Goal: Task Accomplishment & Management: Manage account settings

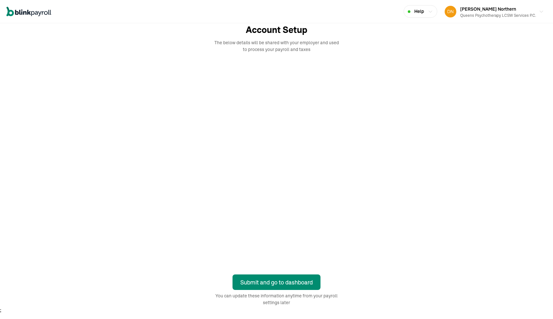
click at [443, 170] on div at bounding box center [276, 164] width 465 height 206
click at [395, 278] on div "Account Setup The below details will be shared with your employer and used to p…" at bounding box center [276, 164] width 465 height 283
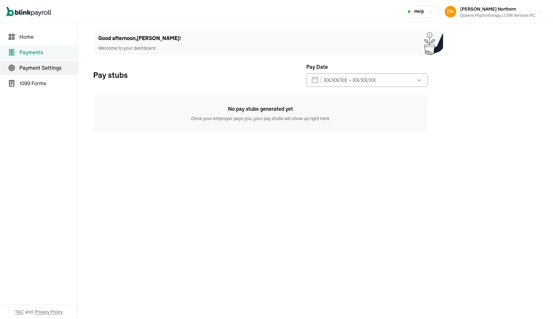
click at [51, 68] on span "Payment Settings" at bounding box center [48, 68] width 58 height 8
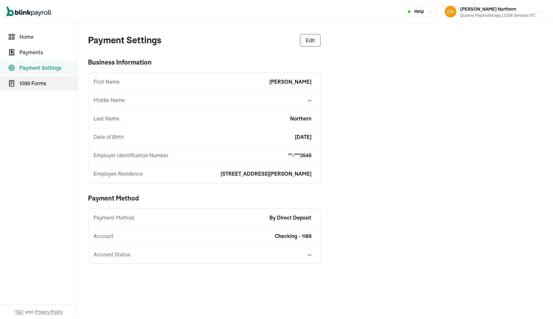
click at [39, 83] on span "1099 Forms" at bounding box center [48, 84] width 58 height 8
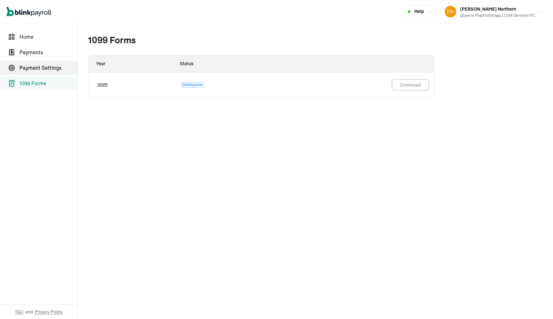
click at [39, 67] on span "Payment Settings" at bounding box center [48, 68] width 58 height 8
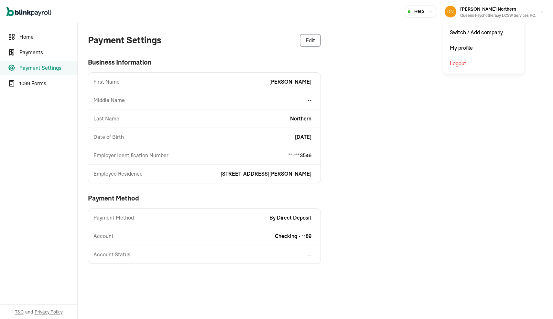
click at [542, 11] on icon "button" at bounding box center [541, 11] width 5 height 5
click at [539, 11] on icon "button" at bounding box center [541, 11] width 5 height 5
